Goal: Task Accomplishment & Management: Manage account settings

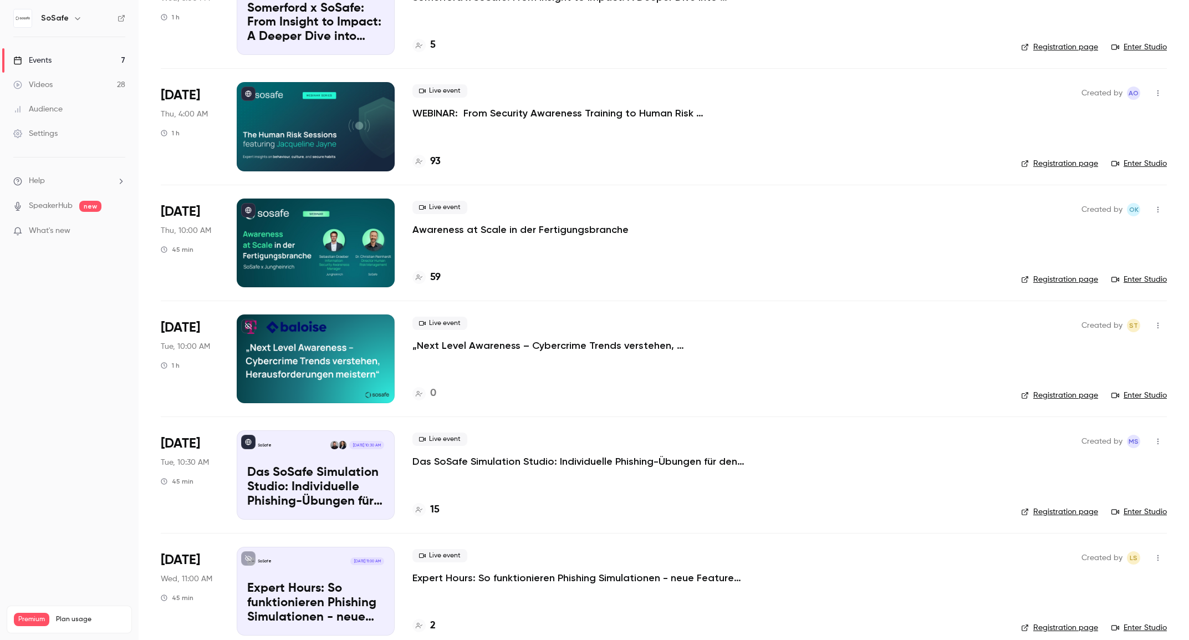
scroll to position [177, 0]
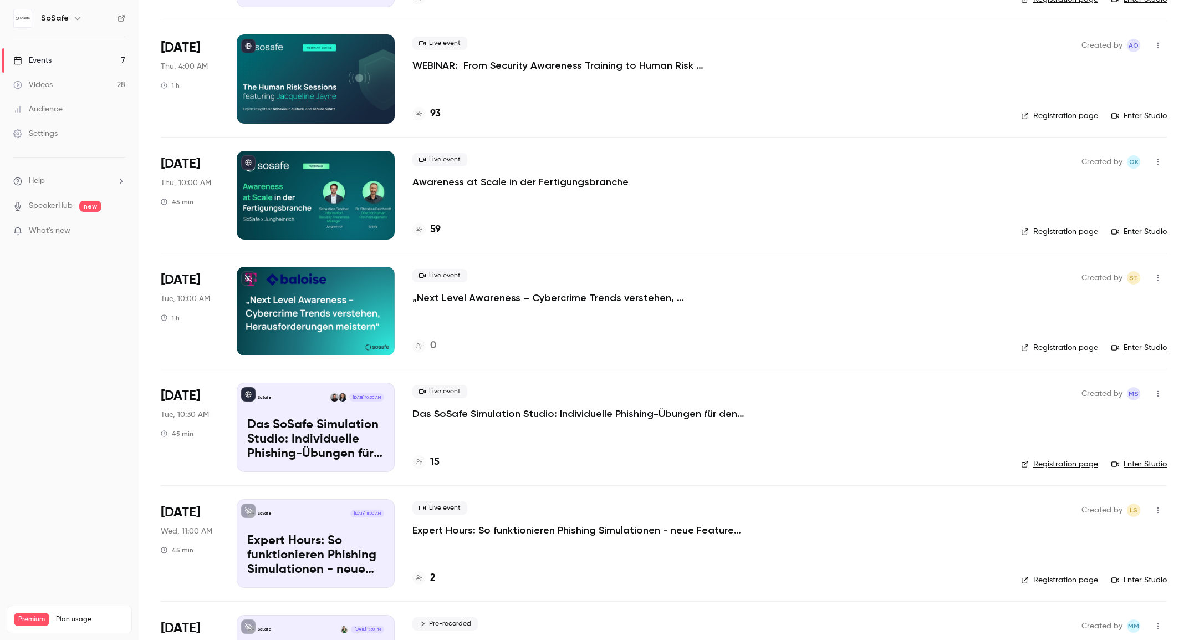
click at [540, 408] on p "Das SoSafe Simulation Studio: Individuelle Phishing-Übungen für den öffentliche…" at bounding box center [579, 413] width 333 height 13
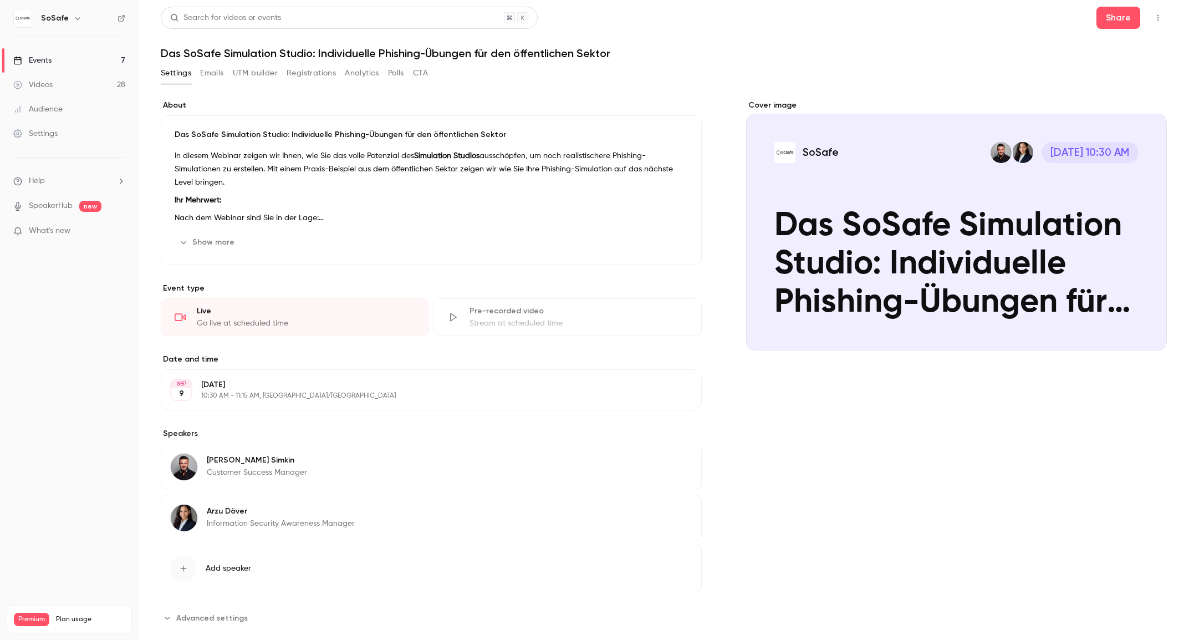
click at [317, 74] on button "Registrations" at bounding box center [311, 73] width 49 height 18
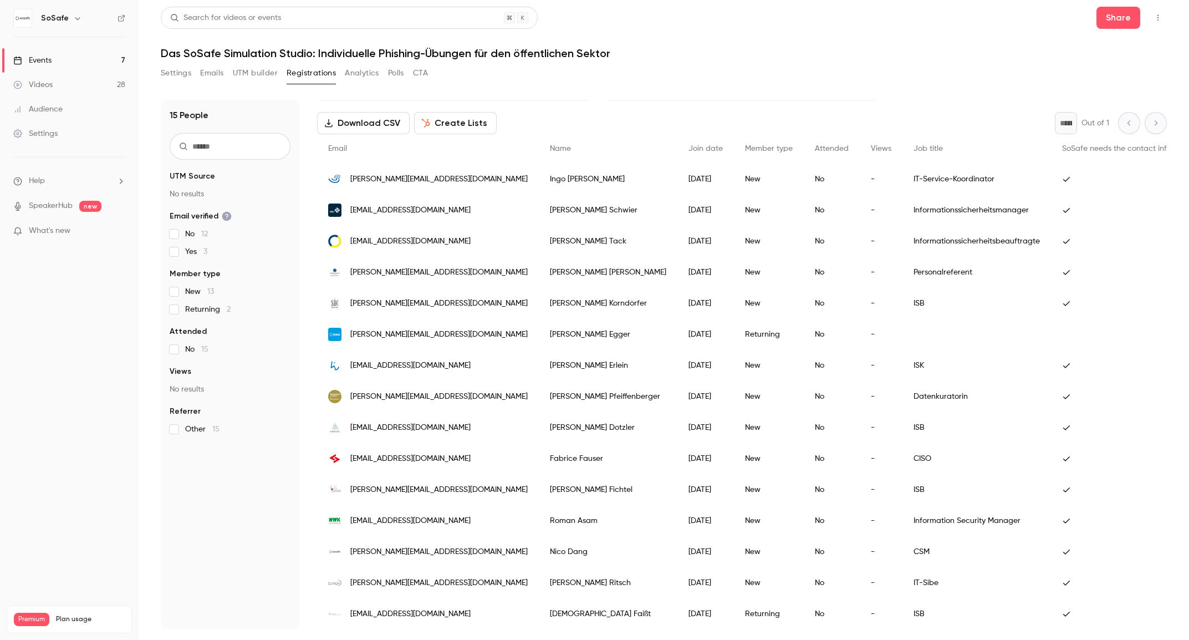
scroll to position [43, 0]
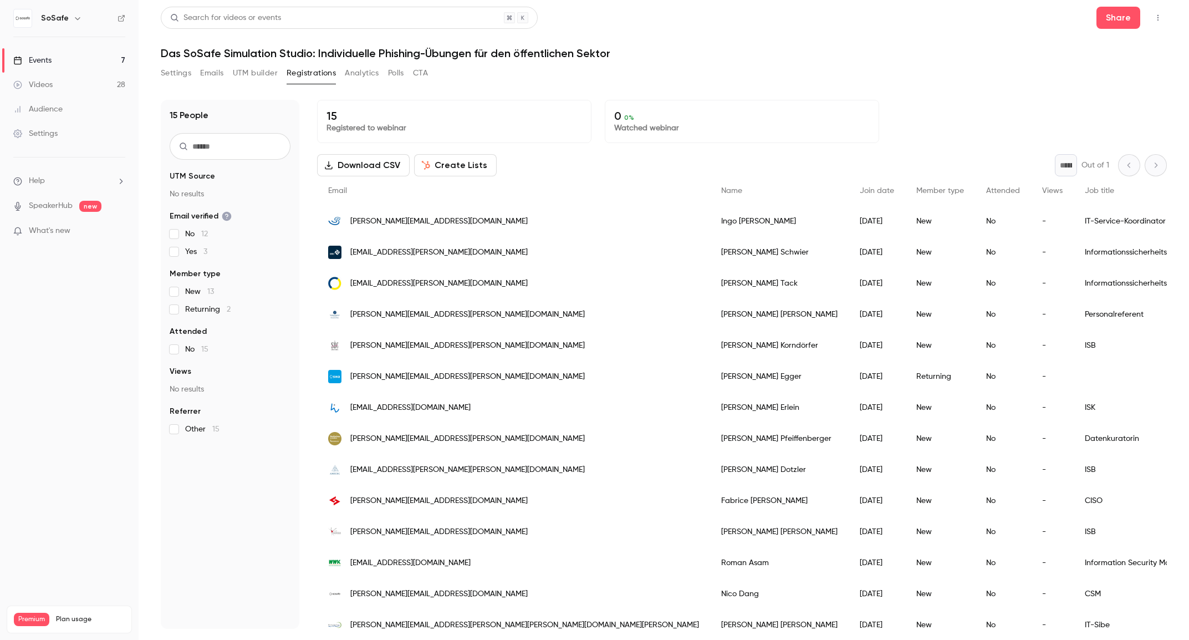
drag, startPoint x: 792, startPoint y: 82, endPoint x: 808, endPoint y: 77, distance: 16.8
click at [792, 82] on div "Settings Emails UTM builder Registrations Analytics Polls CTA" at bounding box center [664, 75] width 1006 height 22
